Goal: Find contact information: Obtain details needed to contact an individual or organization

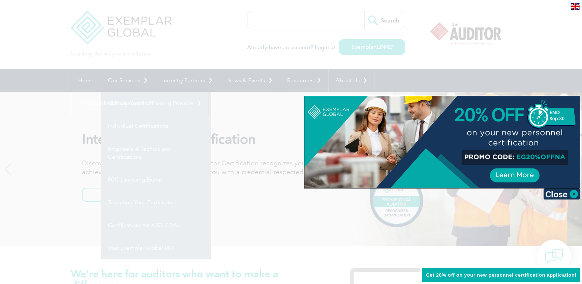
click at [449, 81] on div at bounding box center [291, 142] width 582 height 284
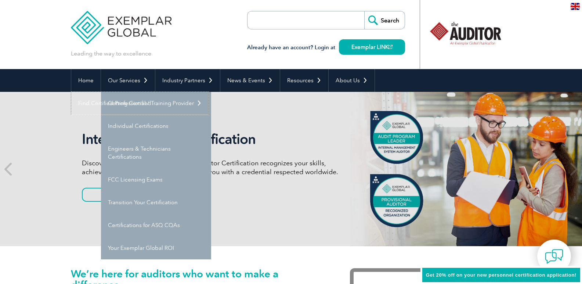
click at [209, 92] on link "Find Certified Professional / Training Provider" at bounding box center [139, 103] width 137 height 23
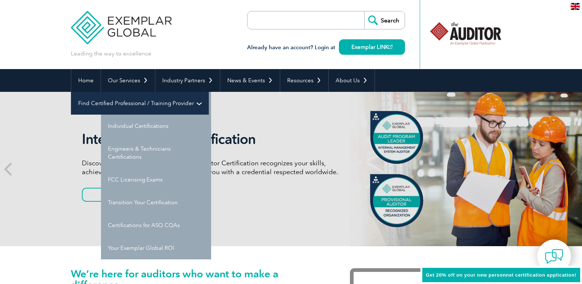
click at [209, 92] on link "Find Certified Professional / Training Provider" at bounding box center [139, 103] width 137 height 23
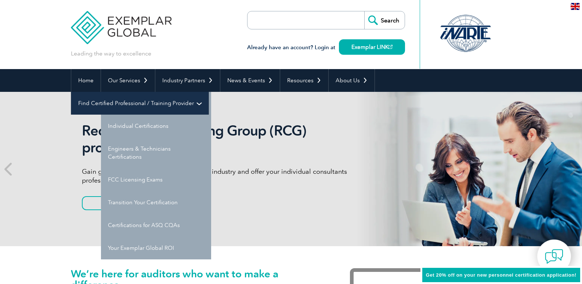
click at [209, 92] on link "Find Certified Professional / Training Provider" at bounding box center [139, 103] width 137 height 23
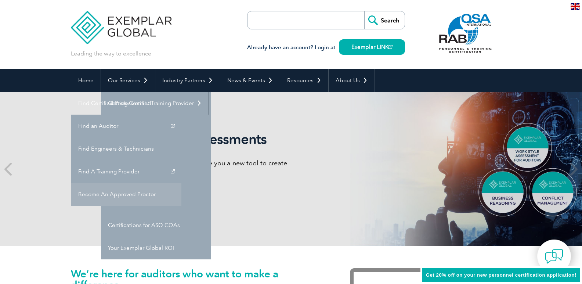
click at [453, 172] on div "Exemplar Global Assessments We have partnered with TalentClick to give you a ne…" at bounding box center [291, 169] width 441 height 154
click at [181, 183] on link "Become An Approved Proctor" at bounding box center [126, 194] width 110 height 23
click at [445, 168] on div "Exemplar Global Assessments We have partnered with TalentClick to give you a ne…" at bounding box center [291, 169] width 441 height 154
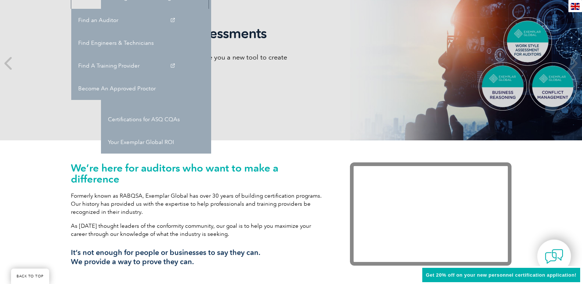
scroll to position [110, 0]
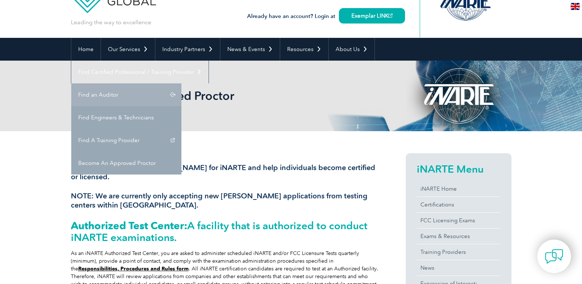
scroll to position [73, 0]
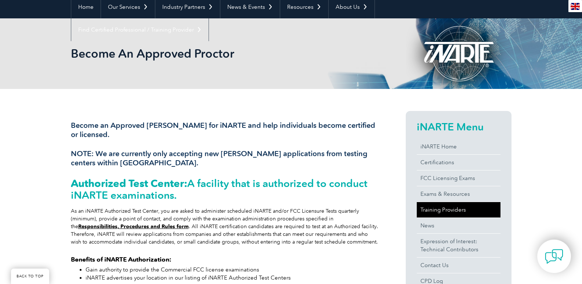
click at [452, 209] on link "Training Providers" at bounding box center [459, 209] width 84 height 15
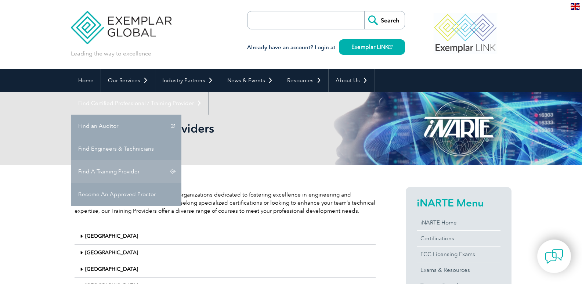
click at [181, 160] on link "Find A Training Provider" at bounding box center [126, 171] width 110 height 23
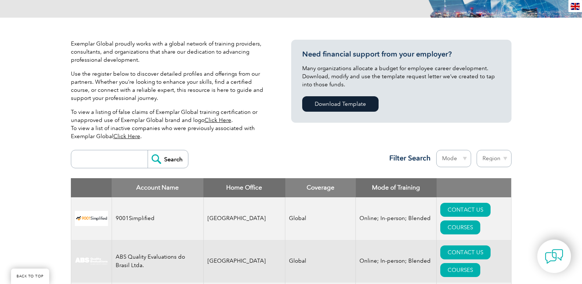
scroll to position [147, 0]
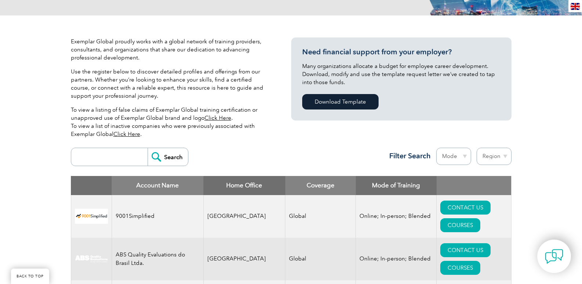
click at [464, 156] on select "Mode Online In-person Blended" at bounding box center [453, 156] width 35 height 17
click at [496, 152] on select "Region Australia Bahrain Bangladesh Brazil Canada Colombia Dominican Republic E…" at bounding box center [494, 156] width 35 height 17
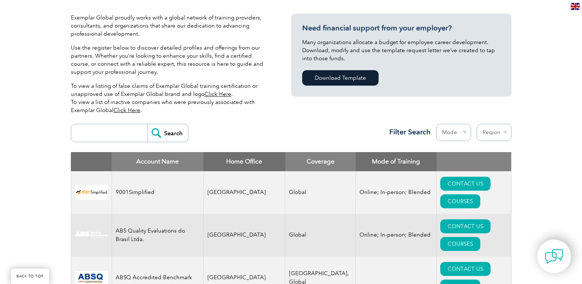
scroll to position [184, 0]
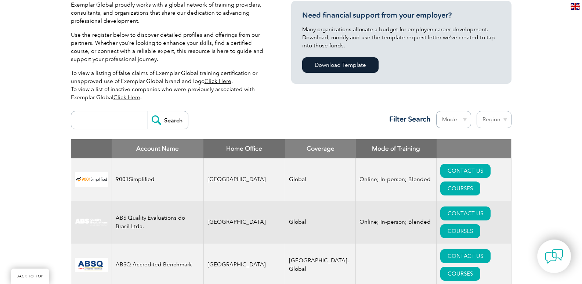
click at [356, 148] on th "Mode of Training" at bounding box center [396, 148] width 81 height 19
click at [316, 145] on th "Coverage" at bounding box center [320, 148] width 71 height 19
click at [239, 145] on th "Home Office" at bounding box center [244, 148] width 82 height 19
drag, startPoint x: 170, startPoint y: 145, endPoint x: 173, endPoint y: 121, distance: 24.2
click at [169, 145] on th "Account Name" at bounding box center [158, 148] width 92 height 19
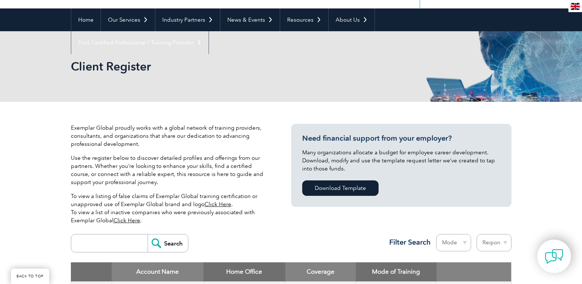
scroll to position [73, 0]
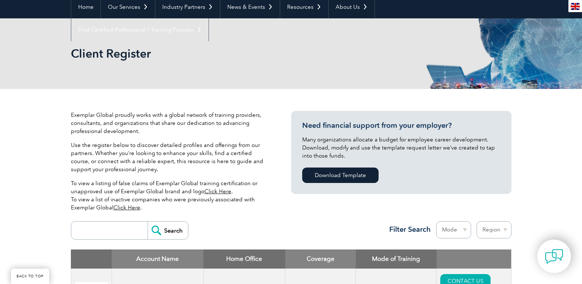
click at [115, 58] on h2 "Client Register" at bounding box center [225, 54] width 308 height 12
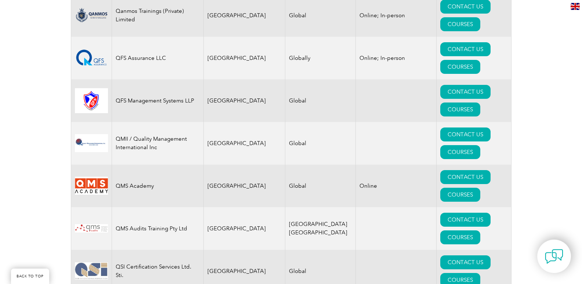
scroll to position [9244, 0]
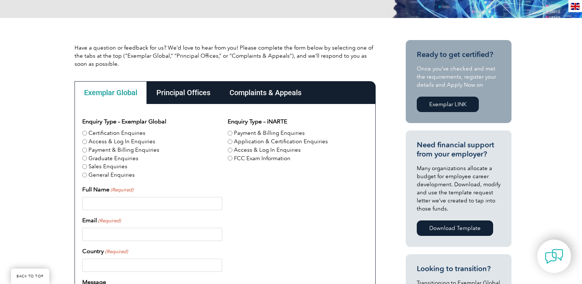
scroll to position [184, 0]
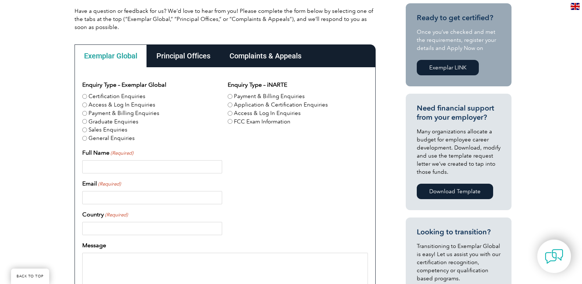
click at [116, 140] on label "General Enquiries" at bounding box center [112, 138] width 46 height 8
click at [87, 140] on input "General Enquiries" at bounding box center [84, 138] width 5 height 5
radio input "true"
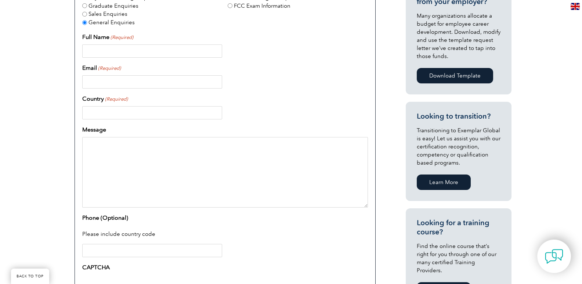
scroll to position [294, 0]
